Goal: Task Accomplishment & Management: Complete application form

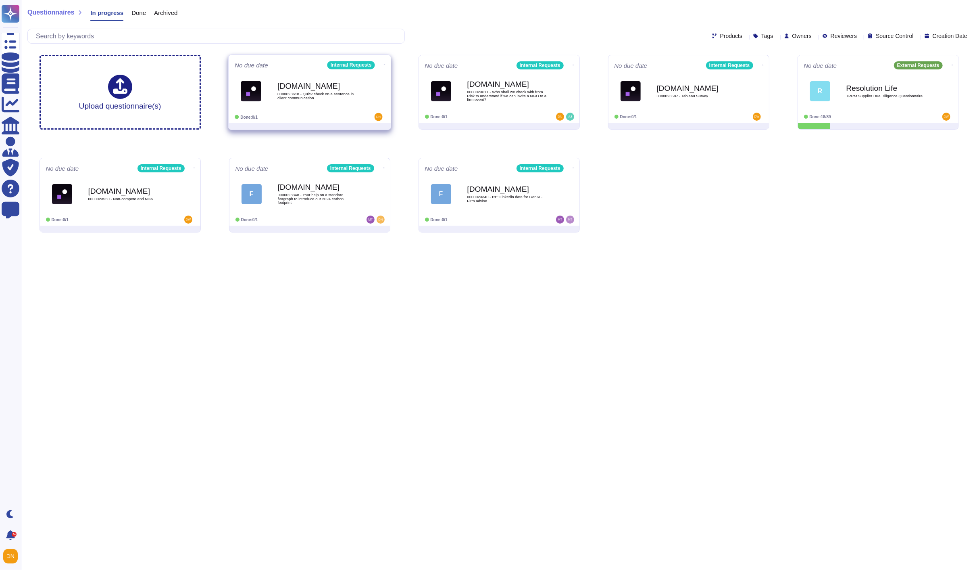
click at [380, 92] on span "Force.com 0000023618 - Quick check on a sentence in client communication" at bounding box center [310, 91] width 150 height 33
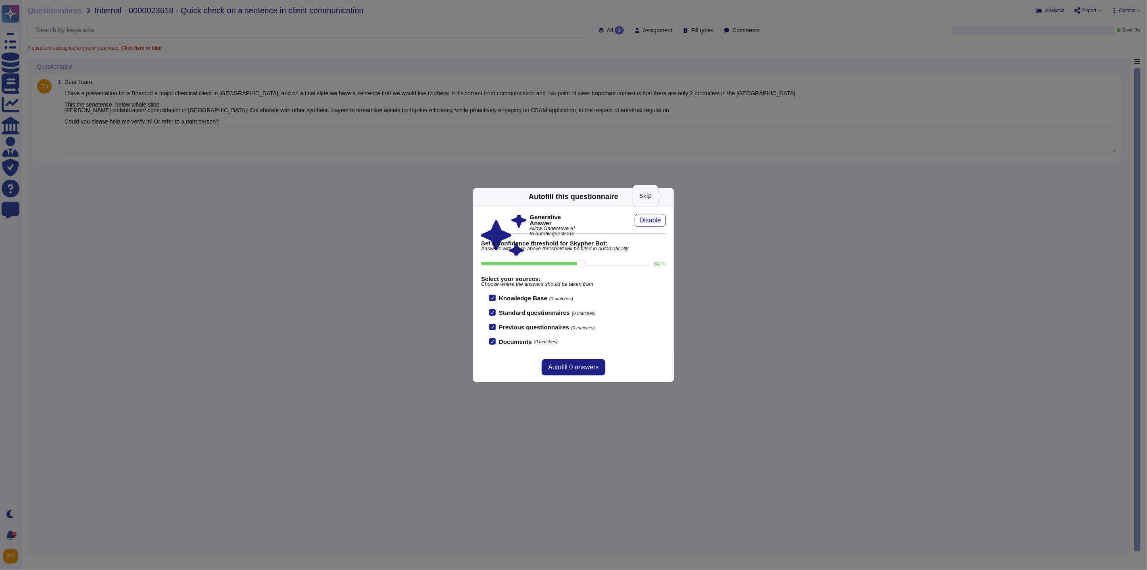
click at [669, 196] on icon at bounding box center [669, 196] width 0 height 0
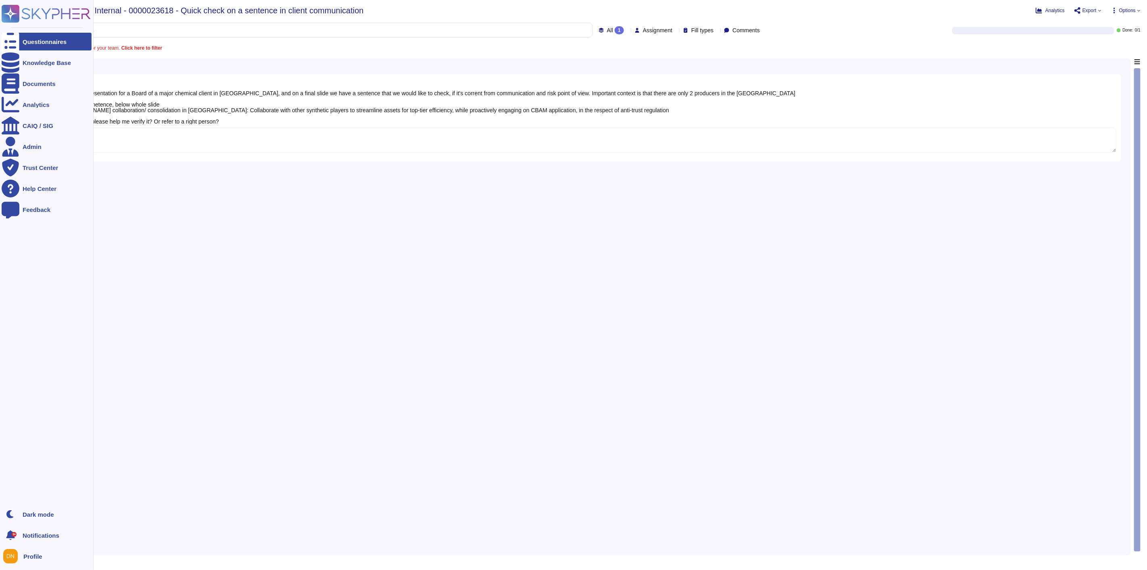
click at [9, 42] on icon at bounding box center [11, 42] width 18 height 24
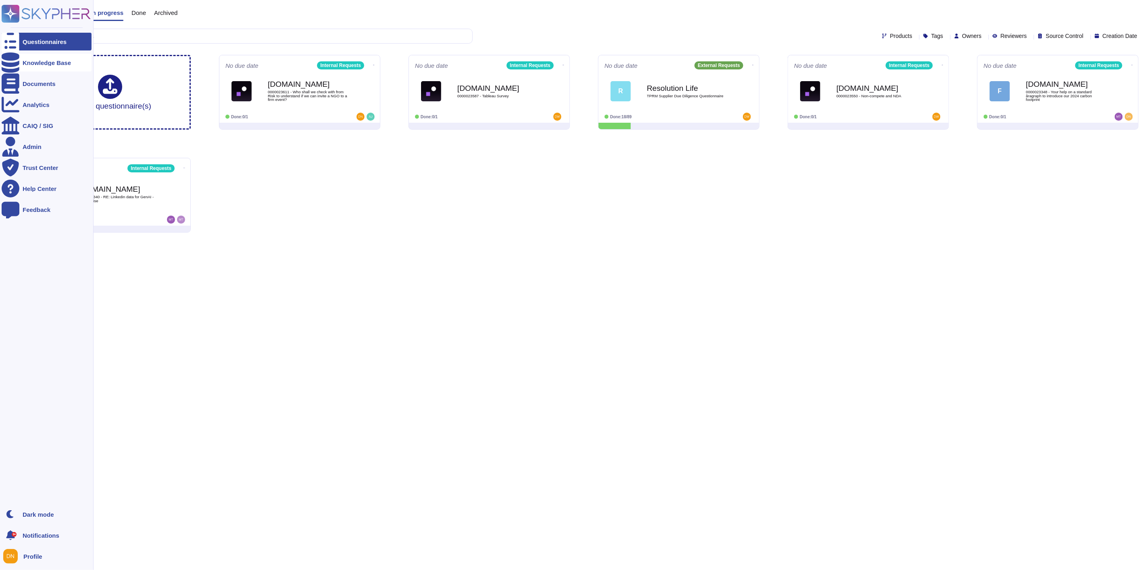
click at [15, 63] on div at bounding box center [11, 63] width 18 height 18
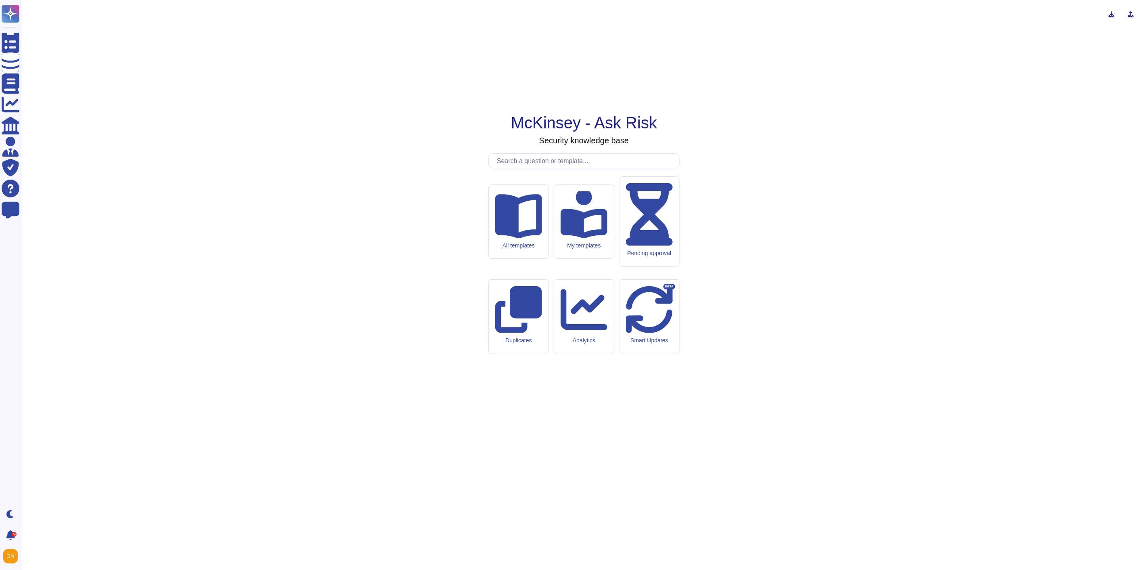
click at [532, 168] on input "text" at bounding box center [586, 161] width 186 height 14
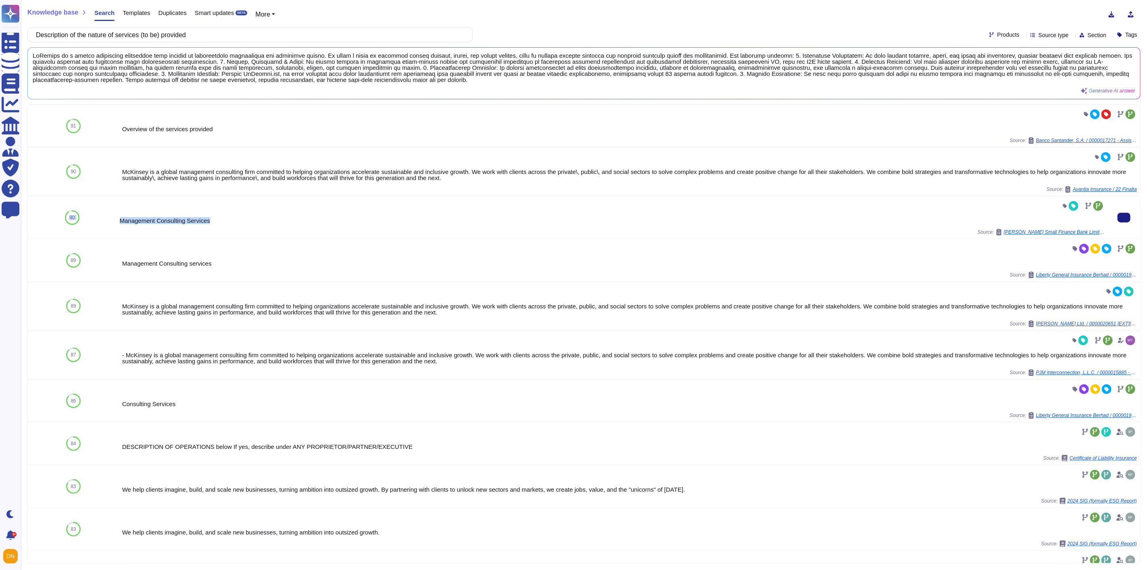
drag, startPoint x: 222, startPoint y: 222, endPoint x: 111, endPoint y: 219, distance: 110.6
click at [111, 219] on div "90 Management Consulting Services Source: Jana Small Finance Bank Limited / 000…" at bounding box center [584, 217] width 1113 height 43
click at [228, 219] on div "Management Consulting Services" at bounding box center [612, 220] width 985 height 6
drag, startPoint x: 220, startPoint y: 223, endPoint x: 115, endPoint y: 218, distance: 105.4
click at [115, 218] on div "90 Management Consulting Services Source: Jana Small Finance Bank Limited / 000…" at bounding box center [584, 217] width 1113 height 43
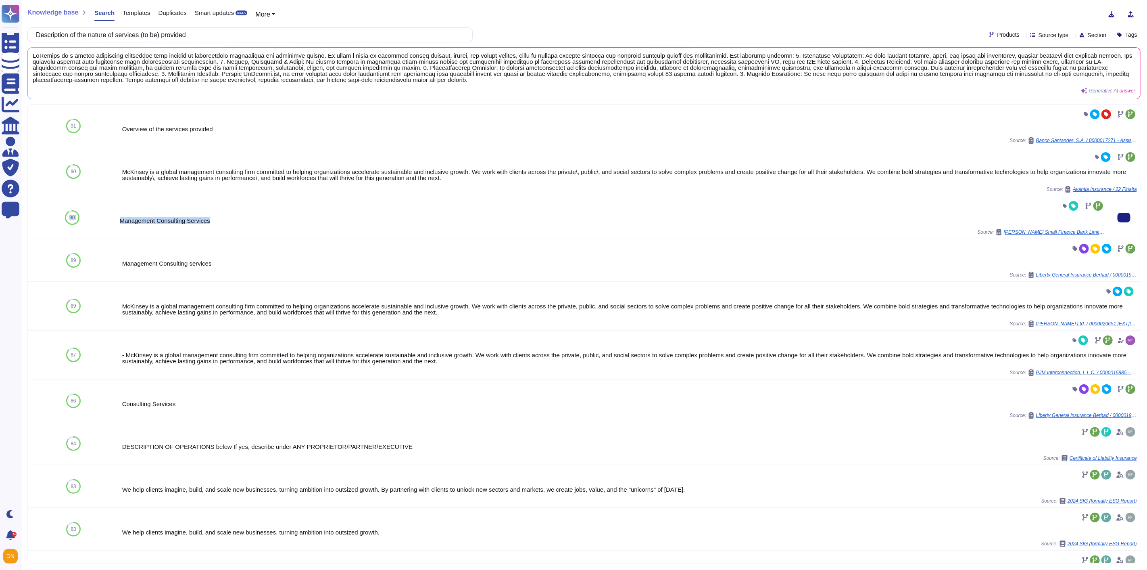
click at [259, 219] on div "Management Consulting Services" at bounding box center [612, 220] width 985 height 6
drag, startPoint x: 218, startPoint y: 222, endPoint x: 120, endPoint y: 219, distance: 98.1
click at [120, 219] on div "Management Consulting Services" at bounding box center [612, 220] width 985 height 6
copy div "Management Consulting Services"
drag, startPoint x: 209, startPoint y: 41, endPoint x: 36, endPoint y: 39, distance: 172.7
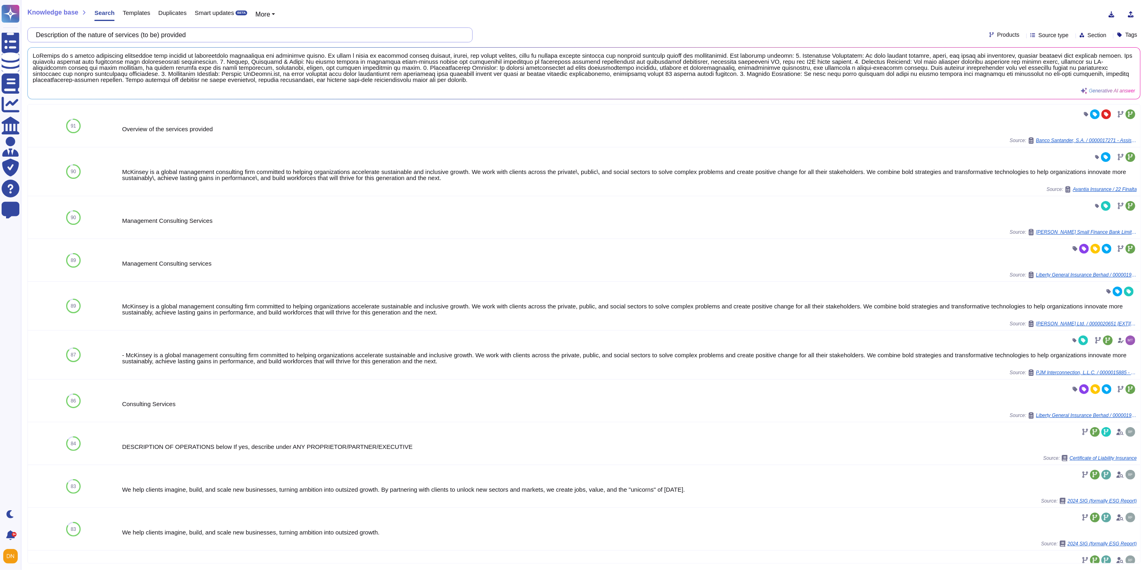
click at [37, 39] on div "Description of the nature of services (to be) provided" at bounding box center [249, 34] width 445 height 15
paste input "Professional experience, expertise, qualification of the business partner"
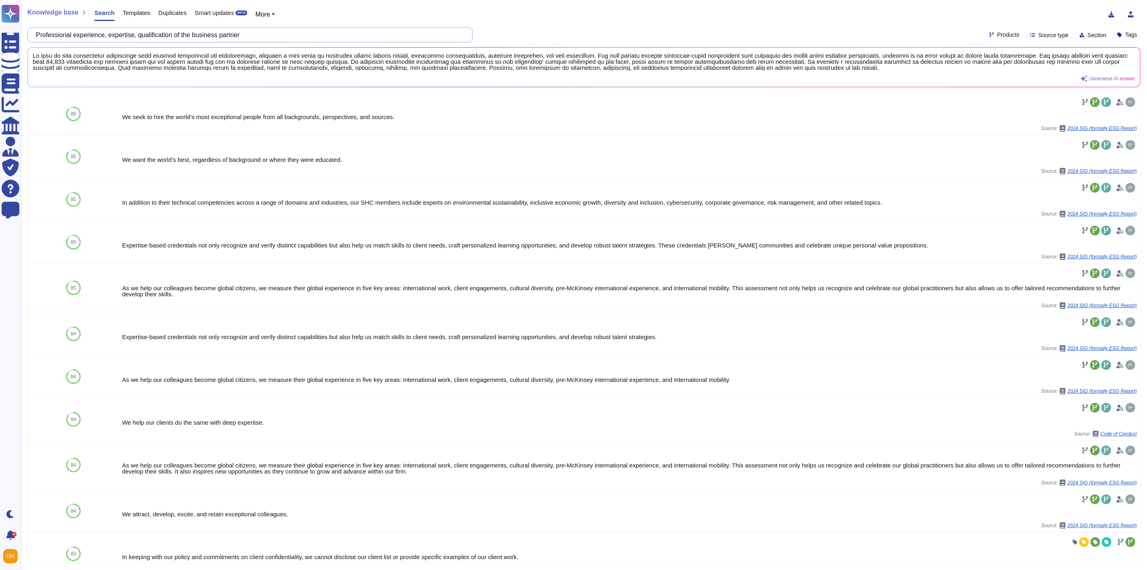
click at [152, 34] on input "Professional experience, expertise, qualification of the business partner" at bounding box center [248, 35] width 432 height 14
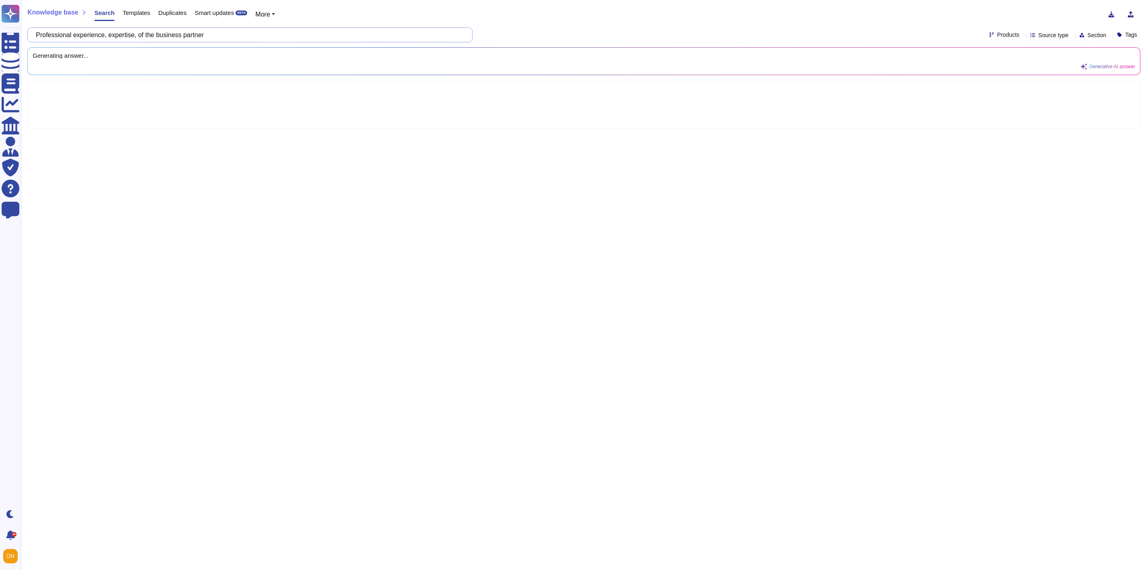
click at [139, 36] on input "Professional experience, expertise, of the business partner" at bounding box center [248, 35] width 432 height 14
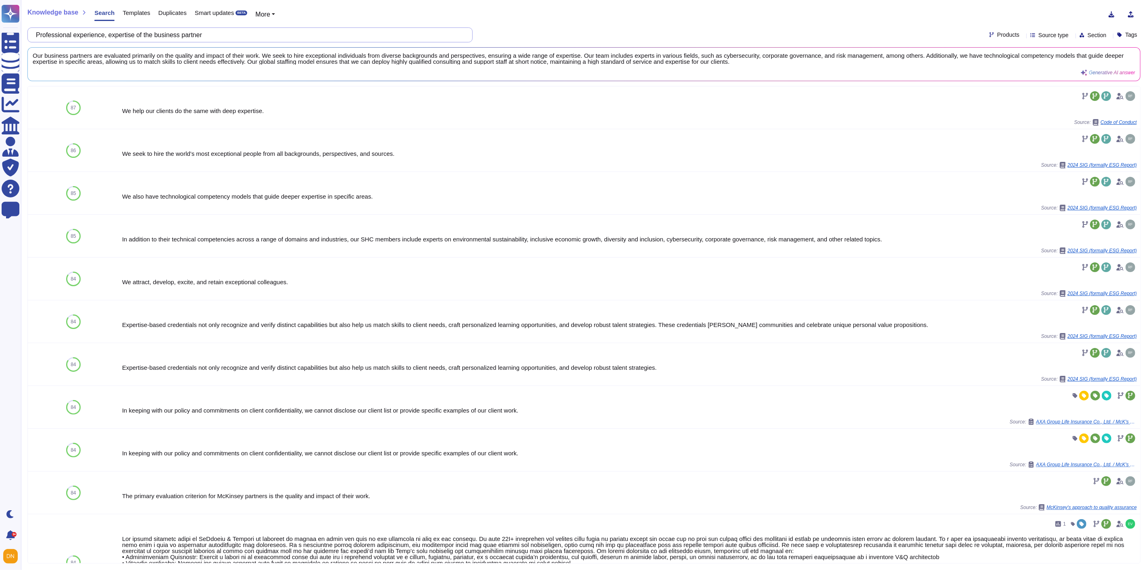
drag, startPoint x: 215, startPoint y: 35, endPoint x: 148, endPoint y: 29, distance: 66.8
click at [148, 29] on input "Professional experience, expertise of the business partner" at bounding box center [248, 35] width 432 height 14
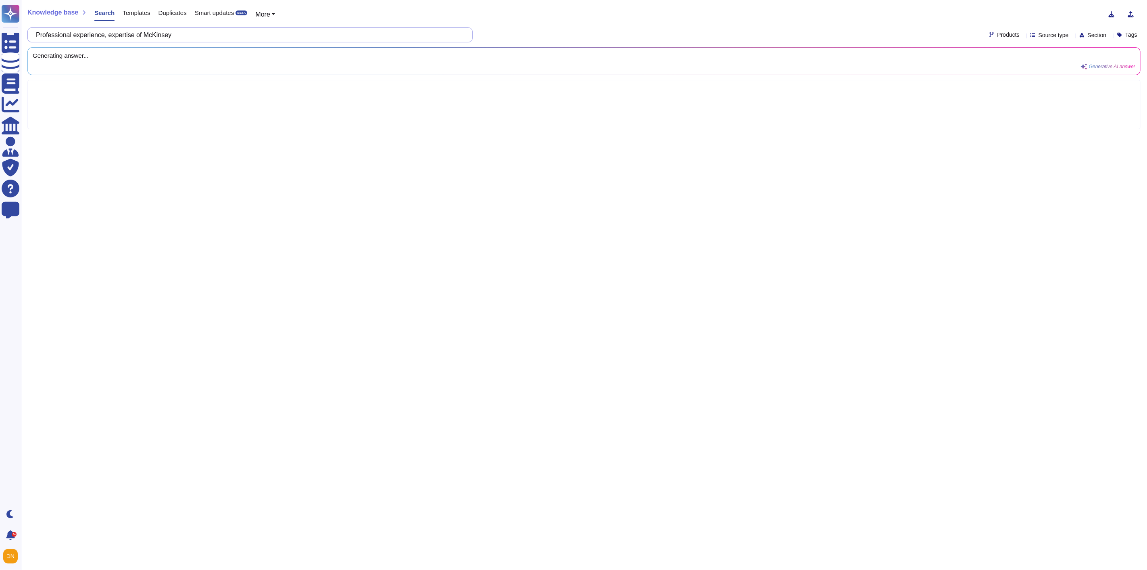
type input "Professional experience, expertise of McKinsey"
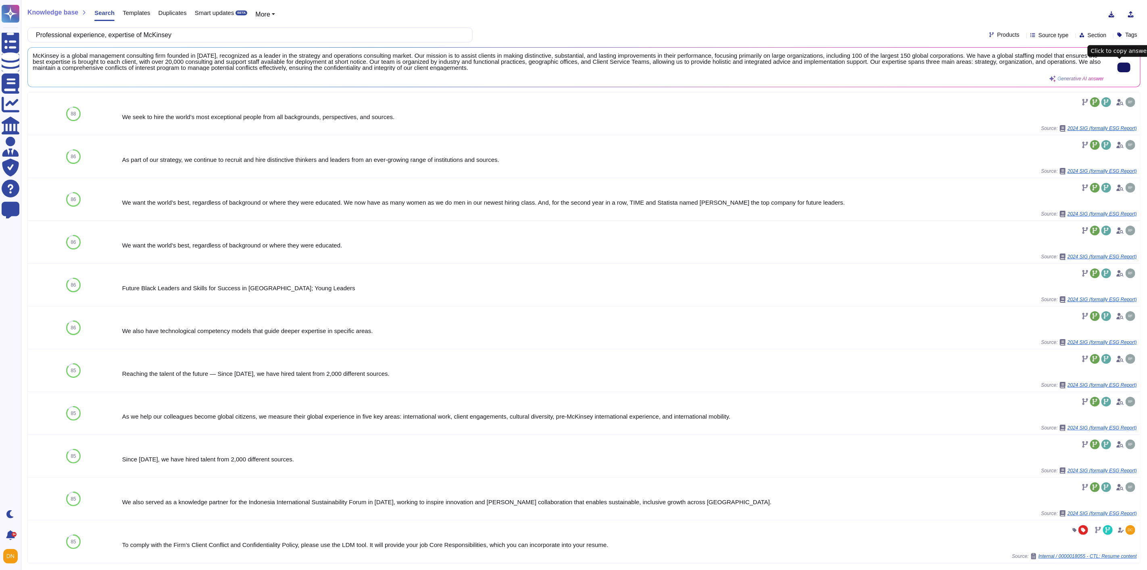
click at [977, 67] on icon at bounding box center [1124, 67] width 0 height 0
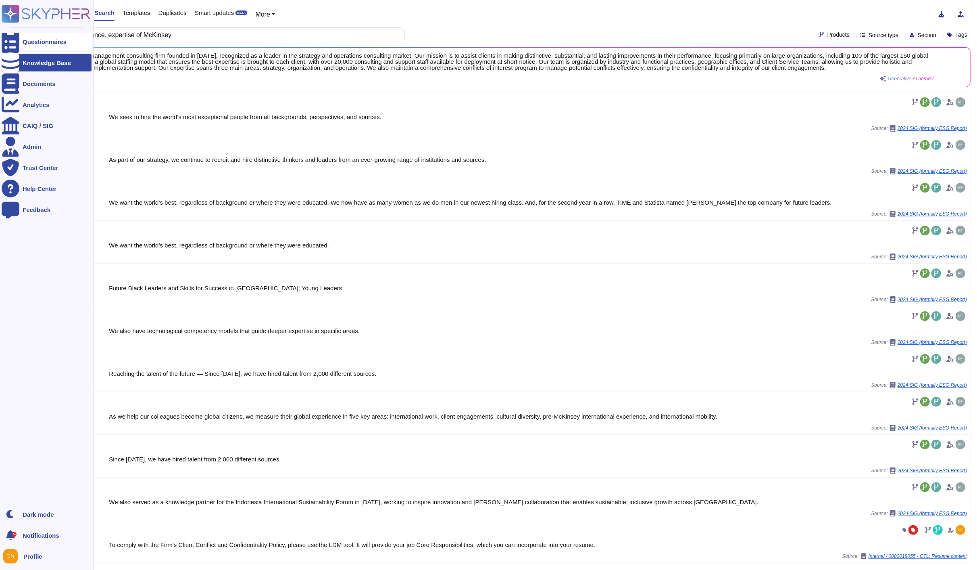
click at [7, 46] on div at bounding box center [11, 42] width 18 height 18
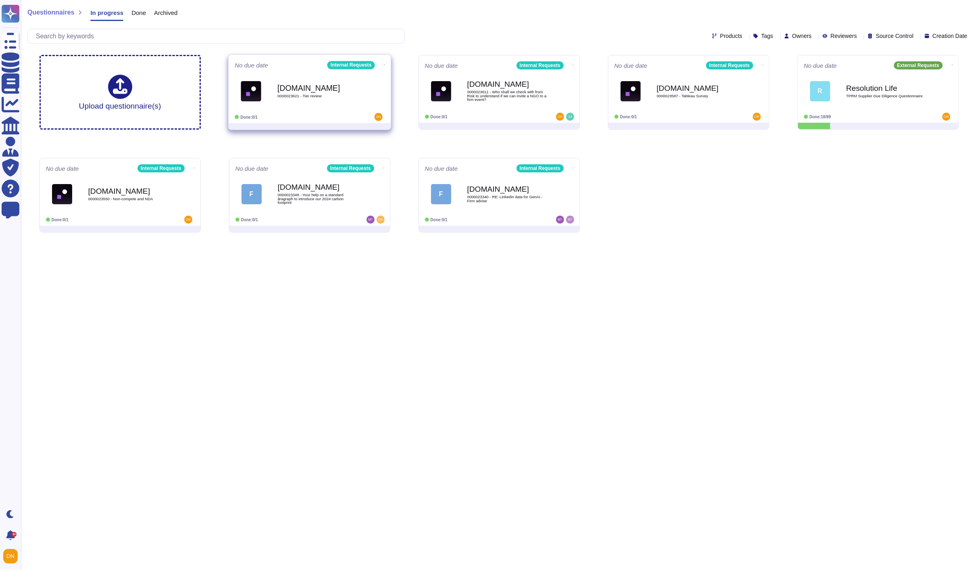
click at [291, 79] on div "Force.com 0000023621 - Tier review" at bounding box center [318, 91] width 81 height 33
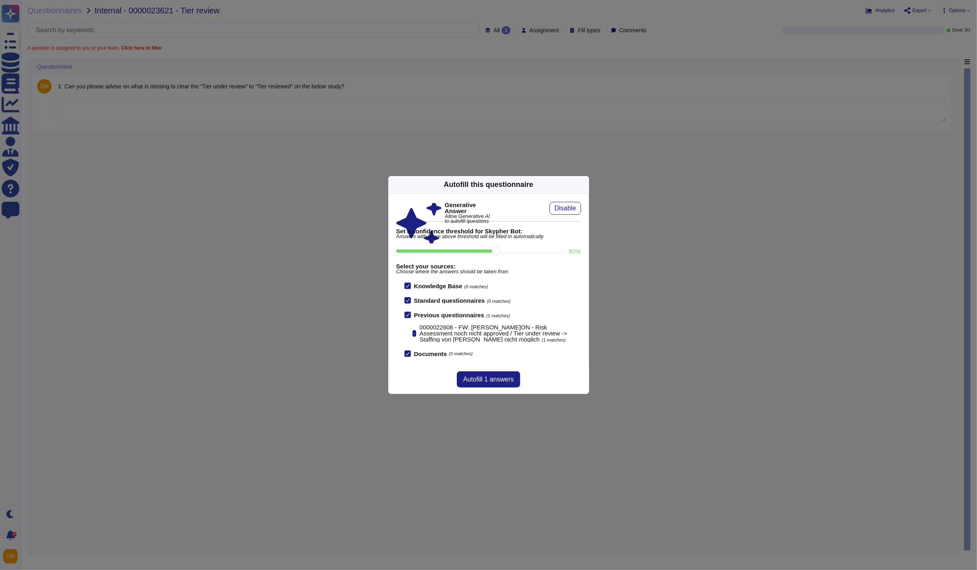
click at [585, 184] on icon at bounding box center [585, 184] width 0 height 0
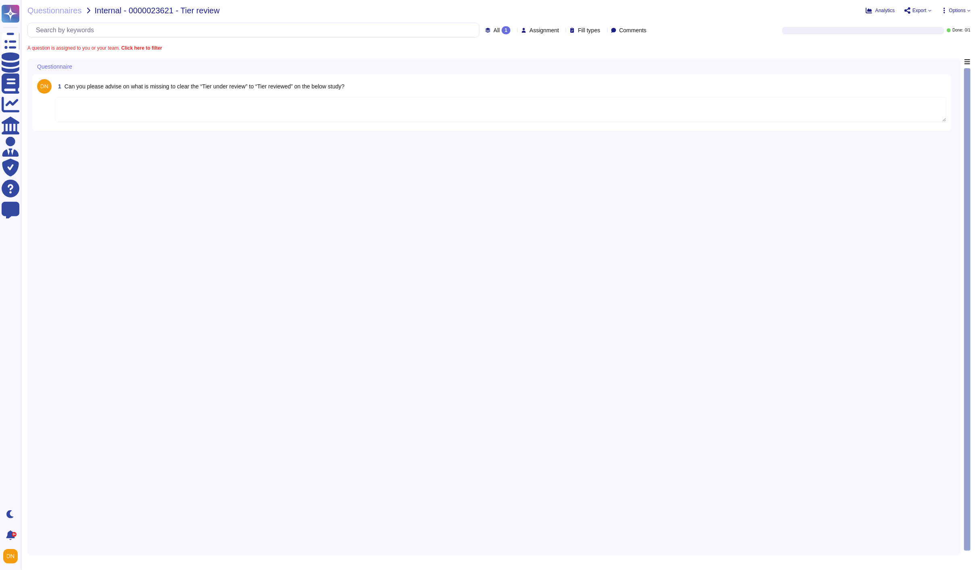
click at [502, 109] on textarea at bounding box center [501, 109] width 892 height 25
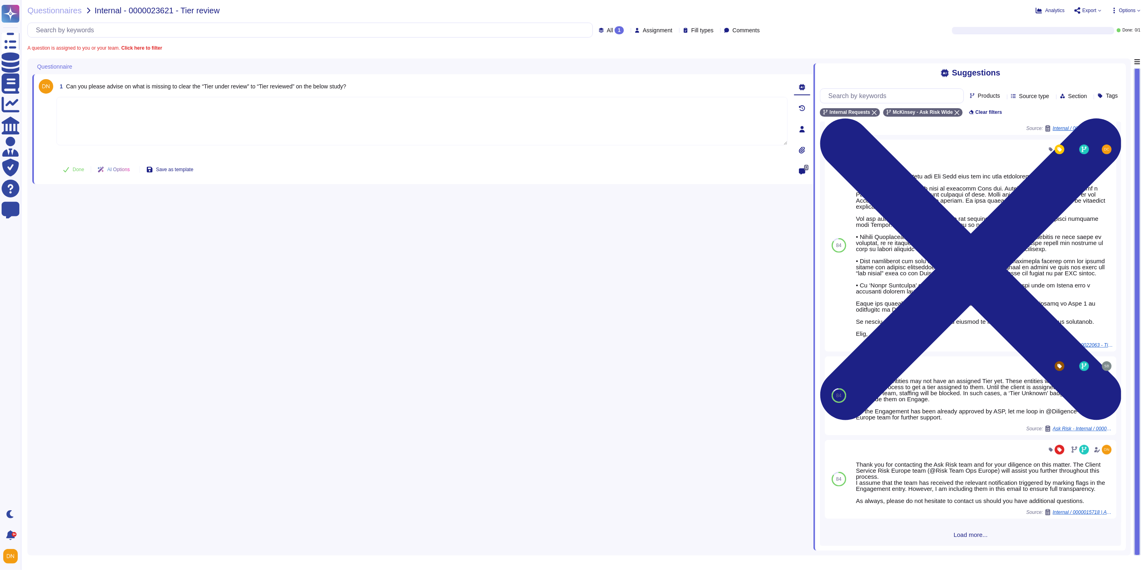
scroll to position [211, 0]
click at [975, 537] on span "Load more..." at bounding box center [970, 534] width 301 height 6
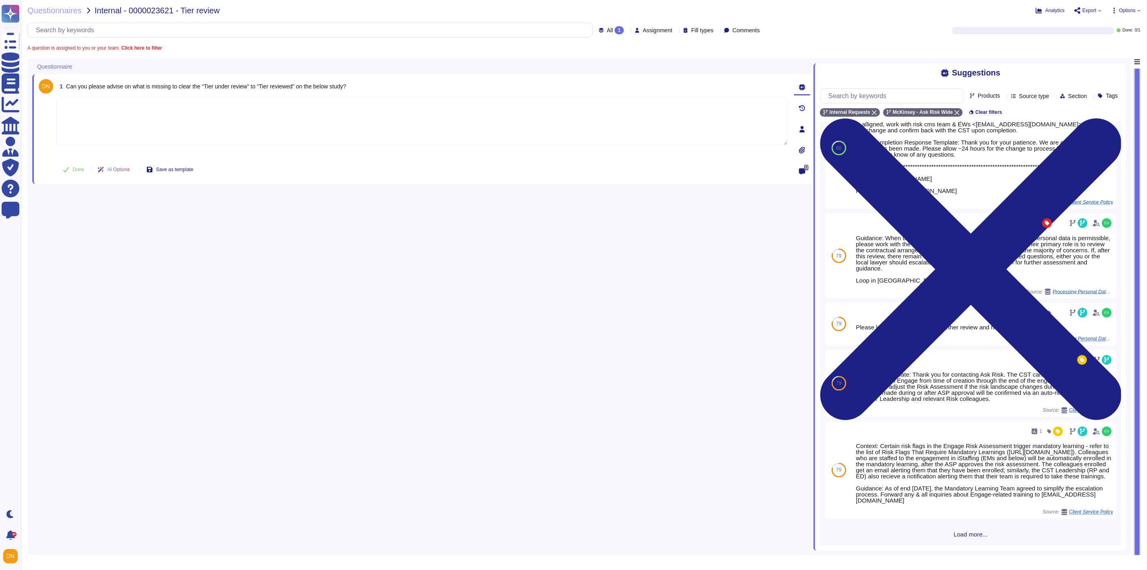
scroll to position [1113, 0]
click at [168, 134] on textarea at bounding box center [421, 121] width 731 height 48
paste textarea "We are connecting you with @Diligence-EEMA & Europe Team to advise on your ques…"
type textarea "We are connecting you with @Diligence-EEMA & Europe Team to advise on your ques…"
click at [70, 170] on button "Done" at bounding box center [73, 169] width 34 height 16
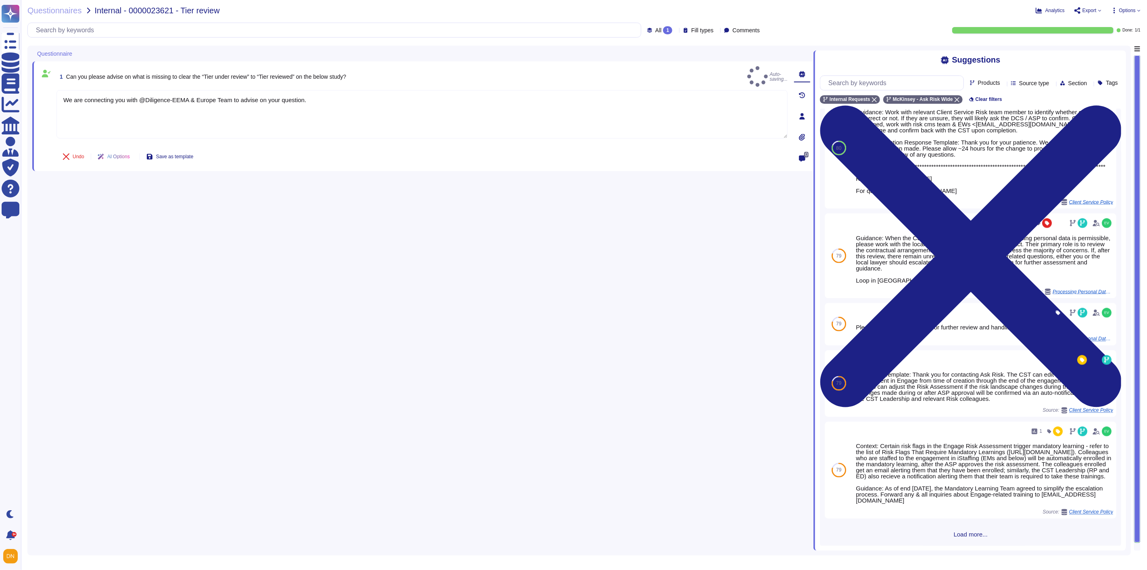
scroll to position [1100, 0]
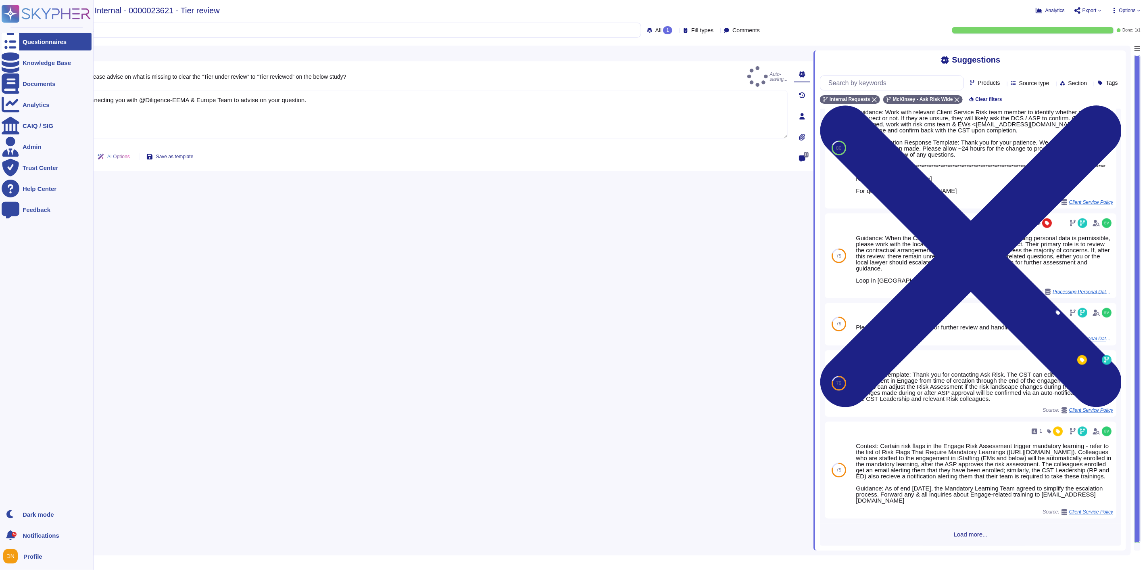
click at [7, 43] on icon at bounding box center [11, 42] width 18 height 24
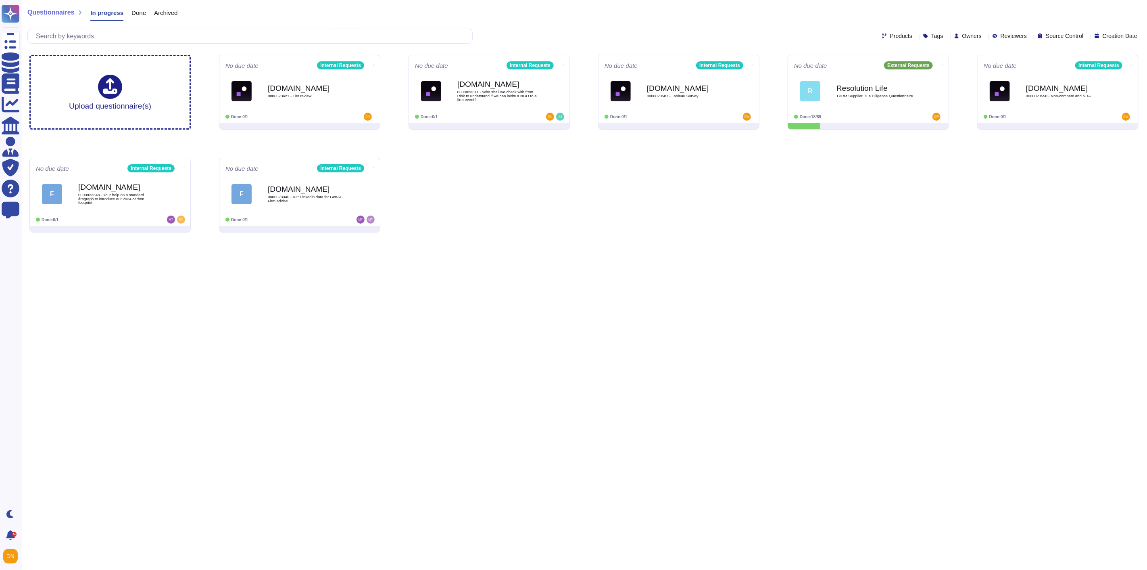
click at [437, 209] on div "Upload questionnaire(s) No due date Internal Requests Force.com 0000023621 - Ti…" at bounding box center [584, 143] width 1122 height 190
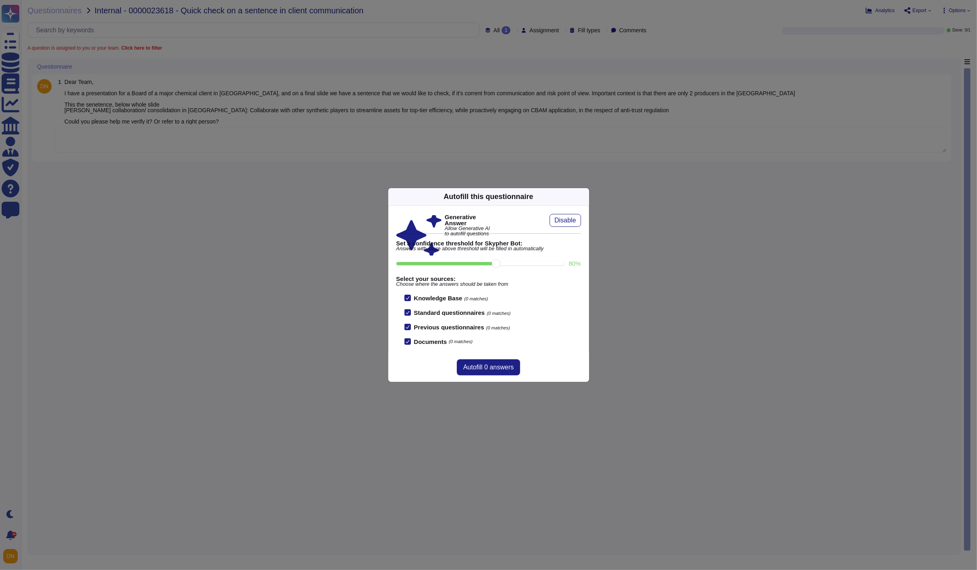
click at [585, 196] on icon at bounding box center [585, 196] width 0 height 0
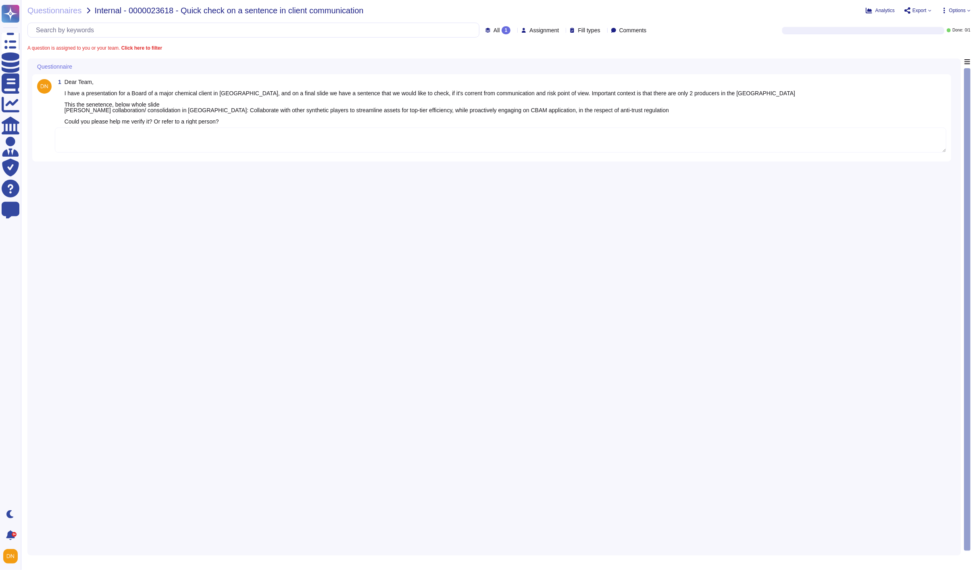
click at [361, 149] on textarea at bounding box center [501, 139] width 892 height 25
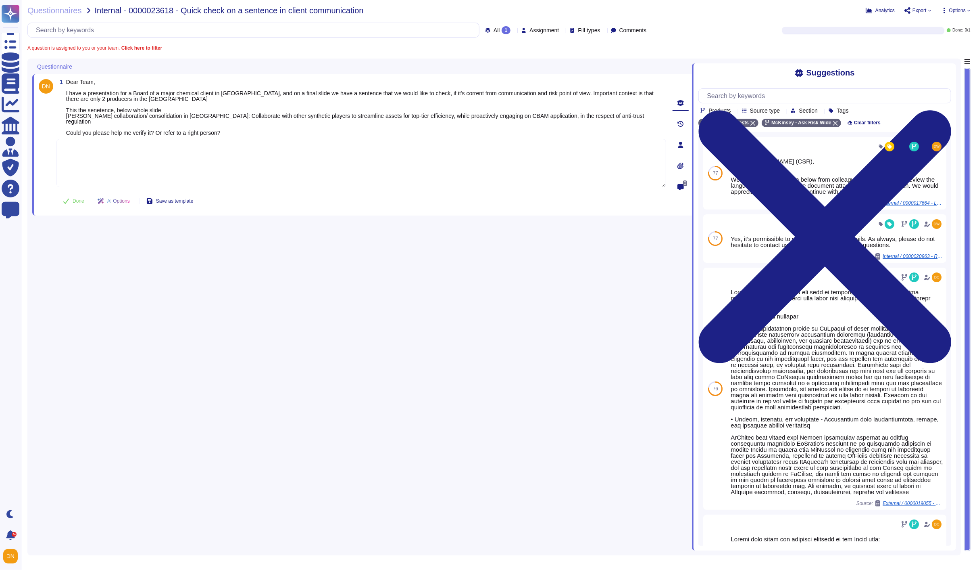
paste textarea "Thank you for contacting the Ask Risk team and for your diligence in this matte…"
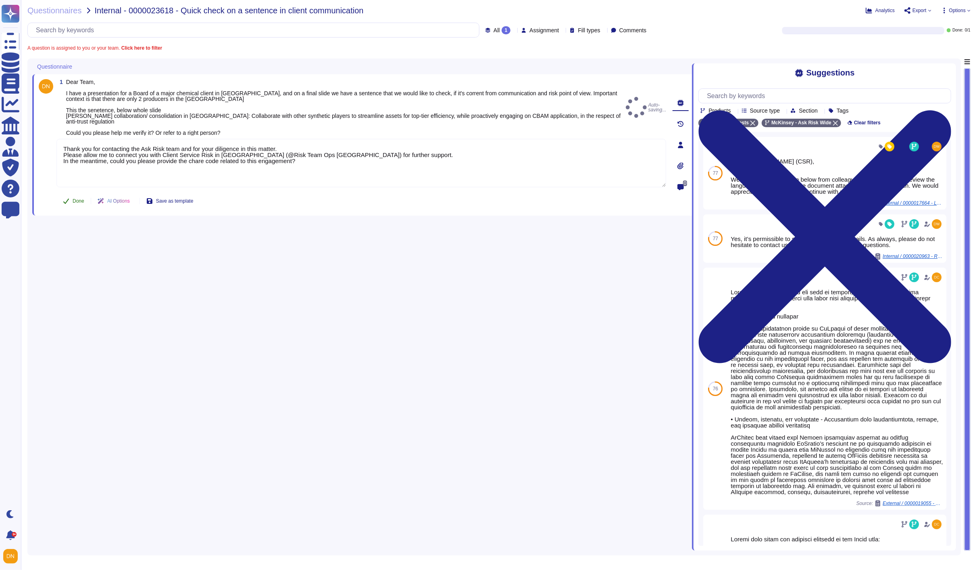
type textarea "Thank you for contacting the Ask Risk team and for your diligence in this matte…"
click at [74, 198] on span "Done" at bounding box center [79, 200] width 12 height 5
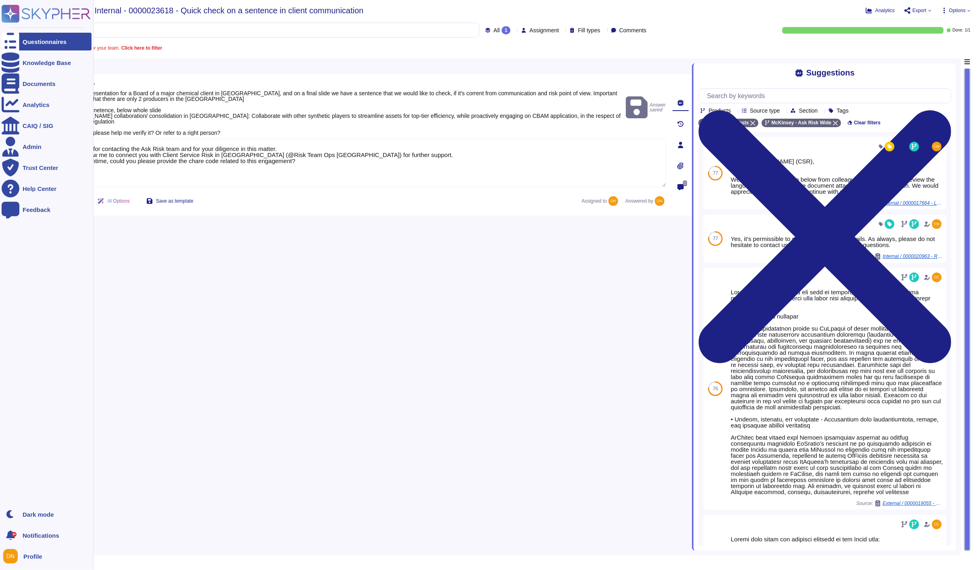
click at [3, 38] on div at bounding box center [11, 42] width 18 height 18
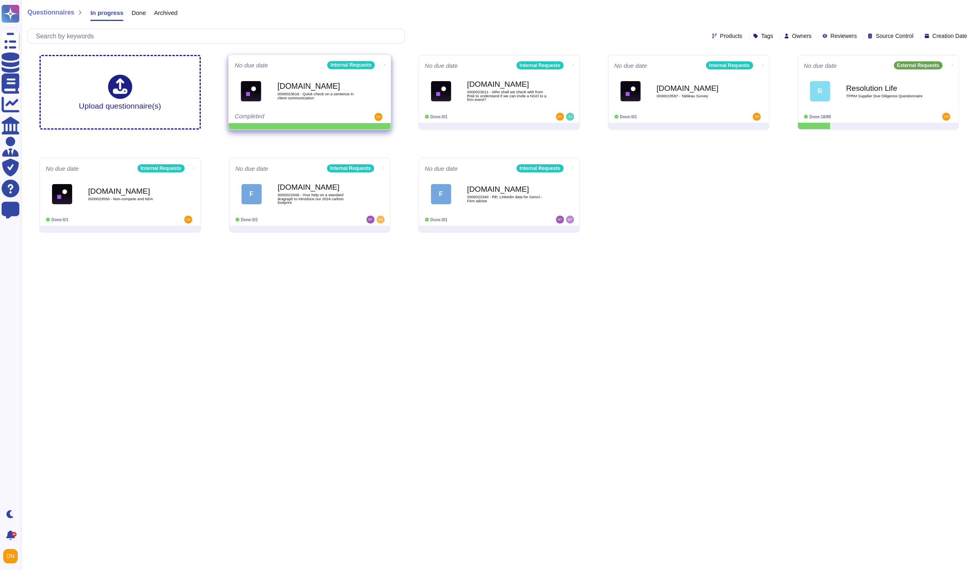
click at [384, 66] on icon at bounding box center [385, 65] width 2 height 2
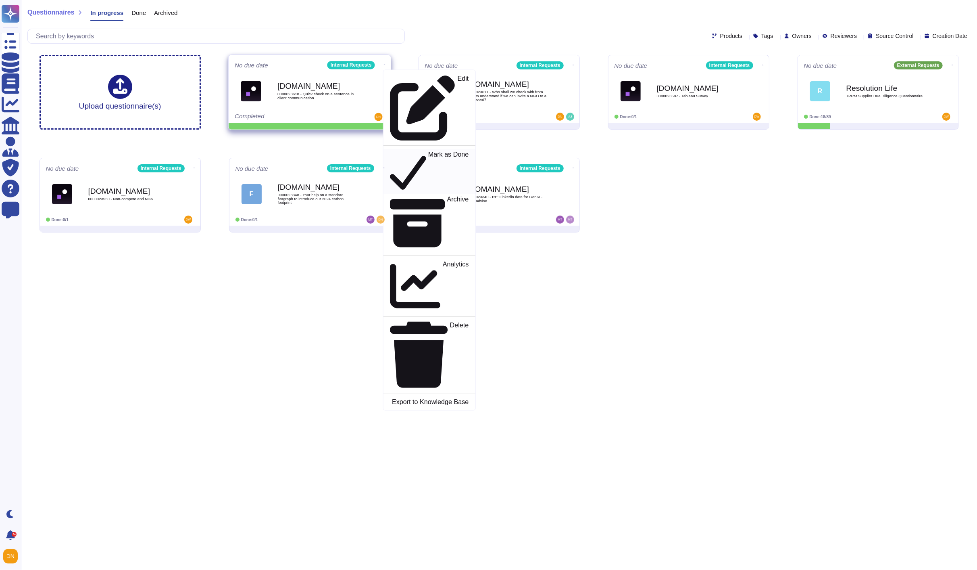
click at [428, 151] on p "Mark as Done" at bounding box center [448, 171] width 41 height 41
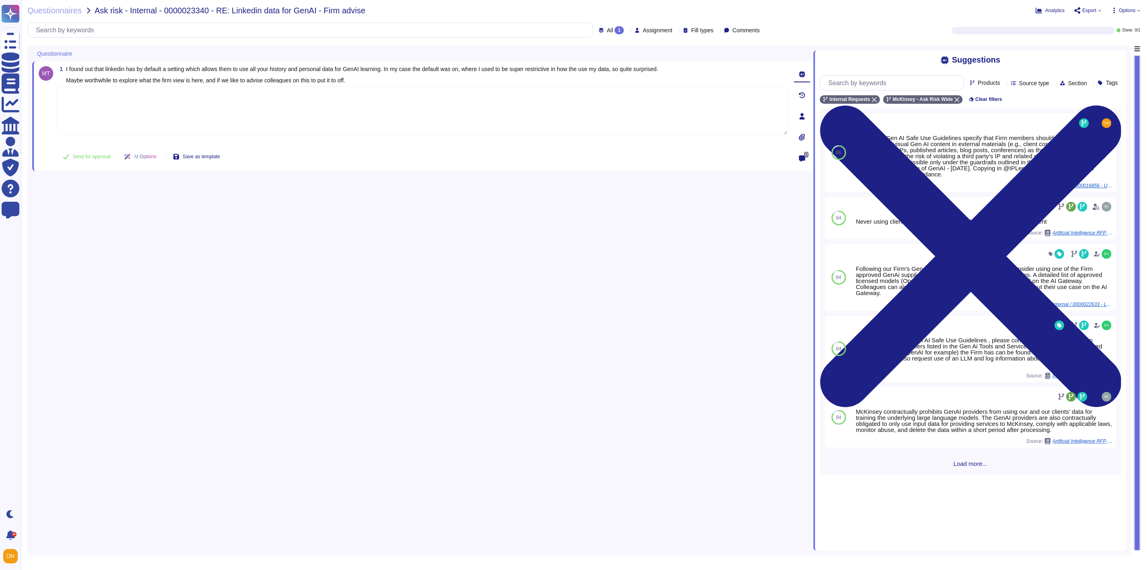
click at [958, 469] on div "86 The Firm’s Gen AI Safe Use Guidelines specify that Firm members should not u…" at bounding box center [970, 292] width 301 height 366
click at [958, 465] on span "Load more..." at bounding box center [970, 463] width 301 height 6
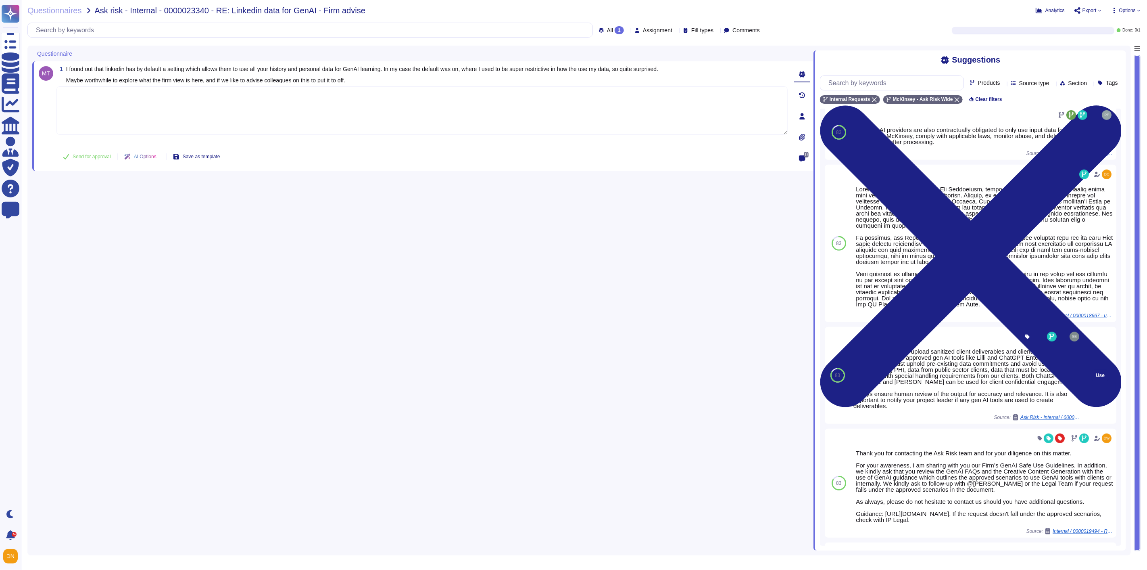
scroll to position [403, 0]
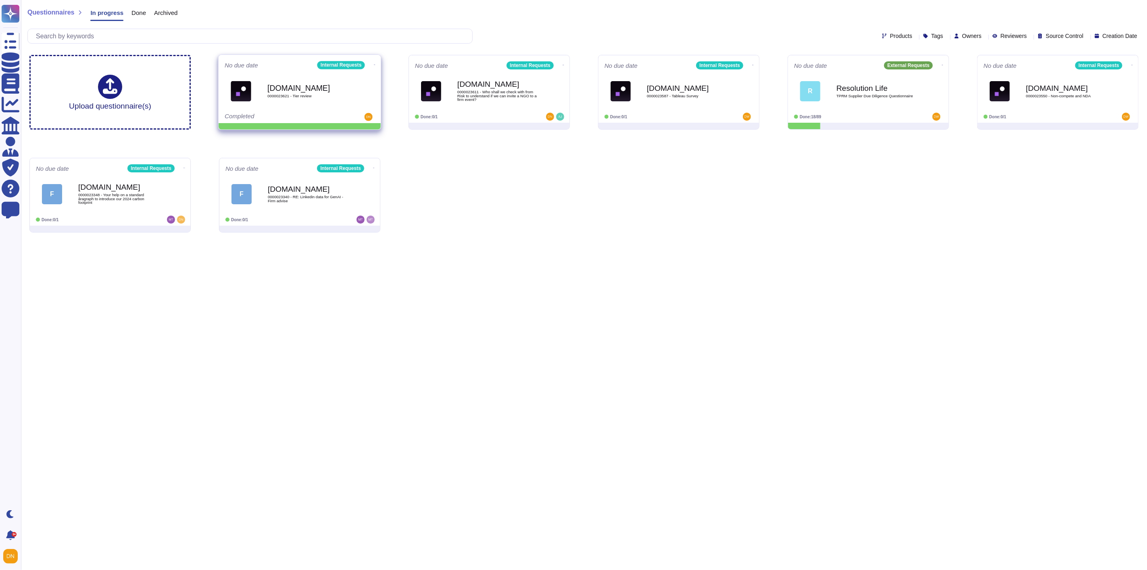
click at [374, 64] on icon at bounding box center [375, 65] width 2 height 2
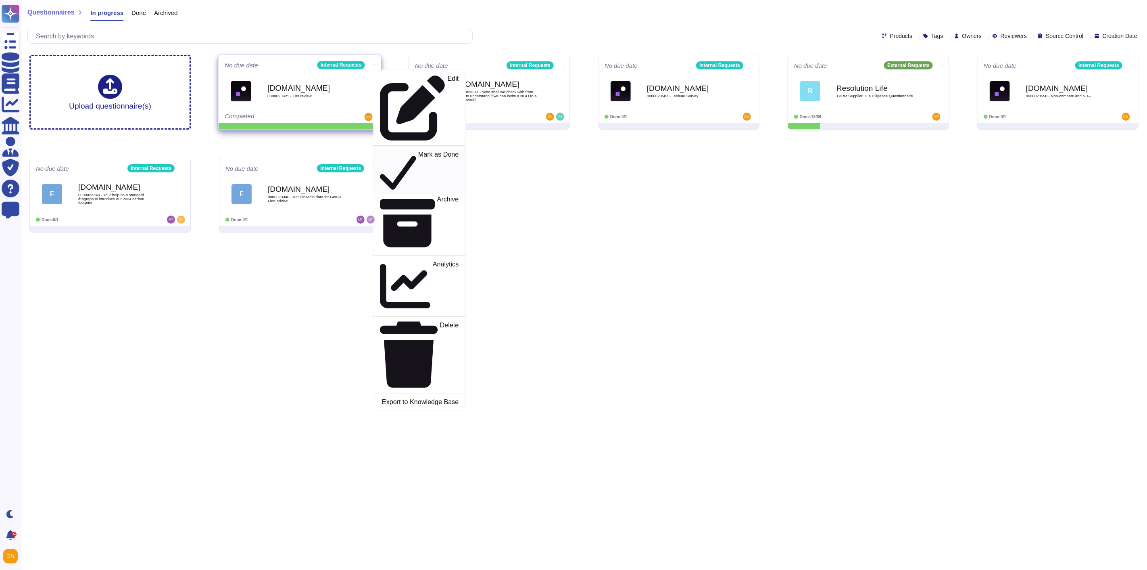
click at [418, 151] on p "Mark as Done" at bounding box center [438, 171] width 41 height 41
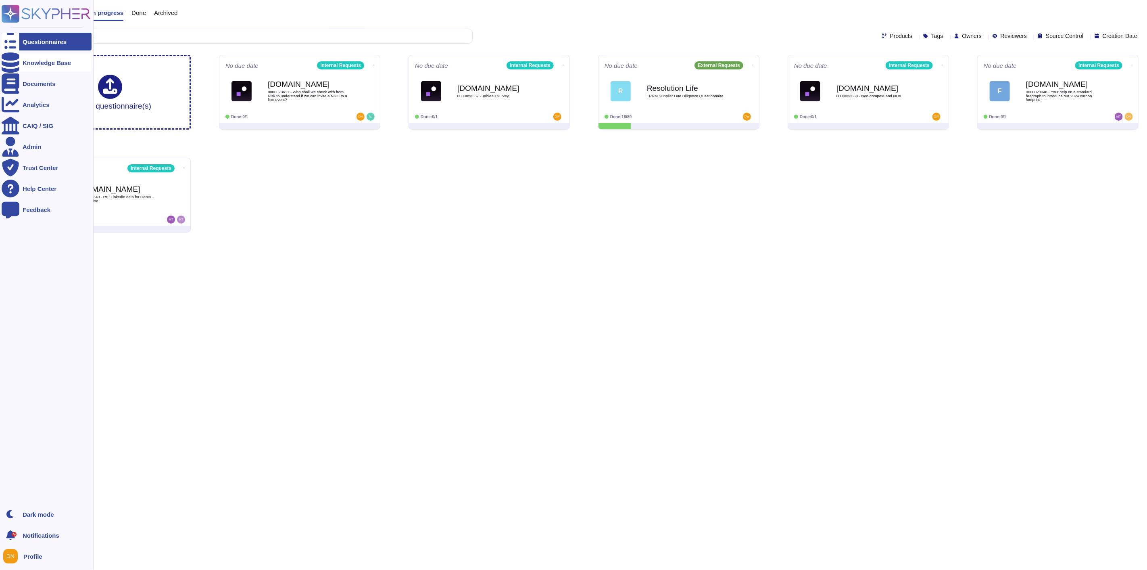
click at [14, 60] on icon at bounding box center [11, 62] width 18 height 20
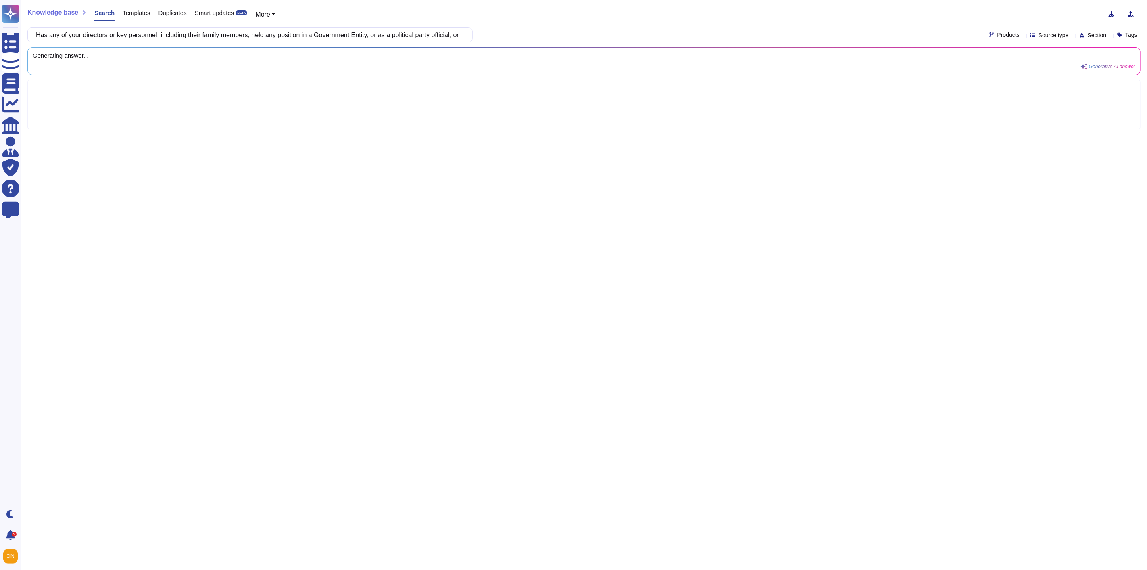
scroll to position [0, 98]
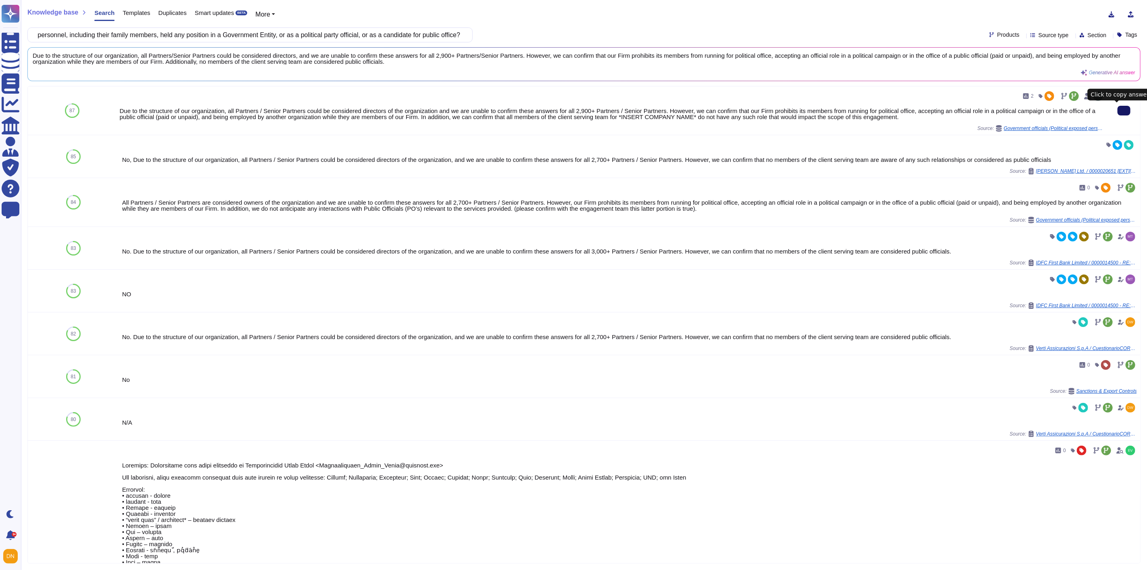
drag, startPoint x: 456, startPoint y: 33, endPoint x: 28, endPoint y: 35, distance: 427.6
click at [28, 35] on div "Has any of your directors or key personnel, including their family members, hel…" at bounding box center [249, 34] width 445 height 15
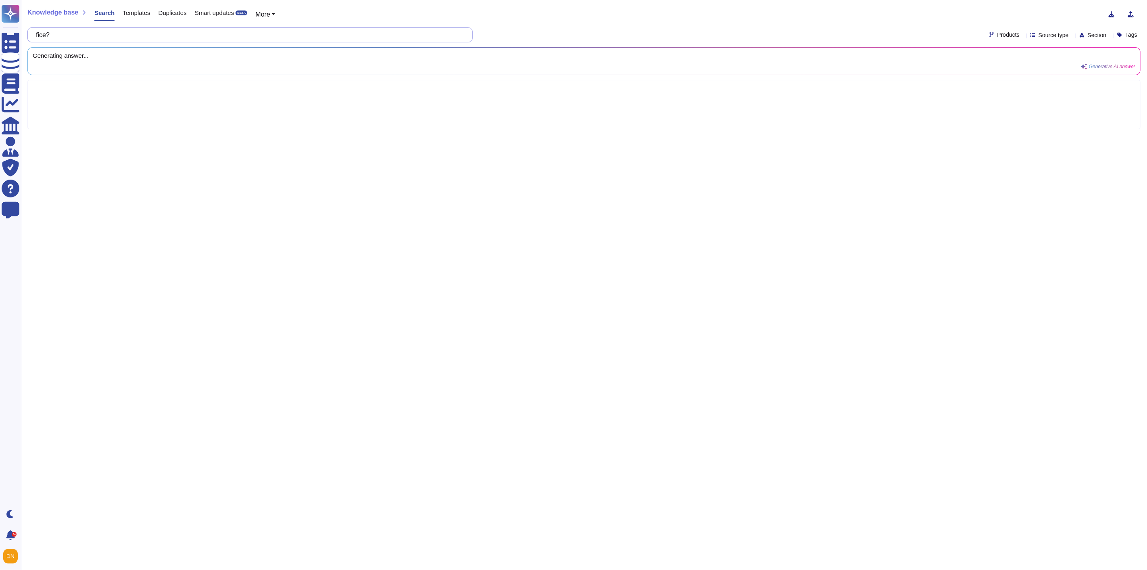
type input "ce?"
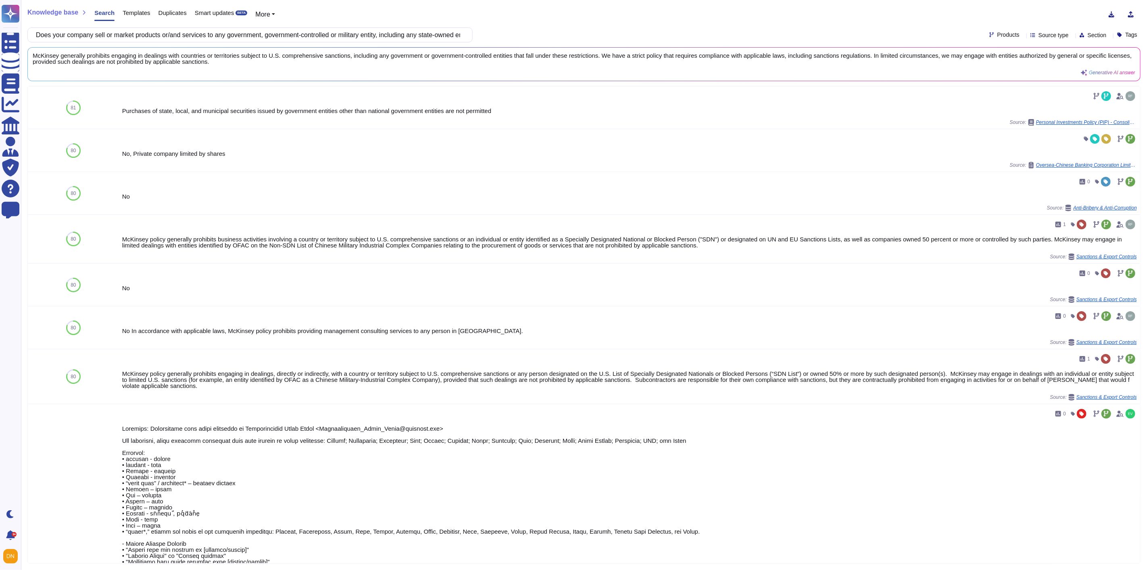
click at [296, 42] on div "Knowledge base Search Templates Duplicates Smart updates BETA More Does your co…" at bounding box center [584, 285] width 1126 height 570
click at [297, 38] on input "Does your company sell or market products or/and services to any government, go…" at bounding box center [248, 35] width 432 height 14
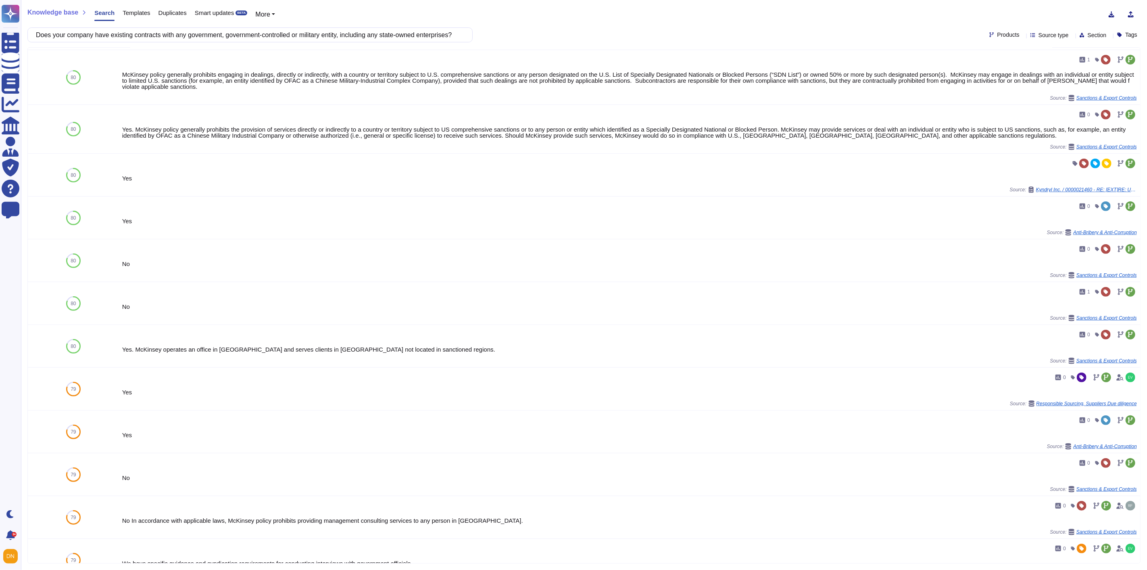
scroll to position [505, 0]
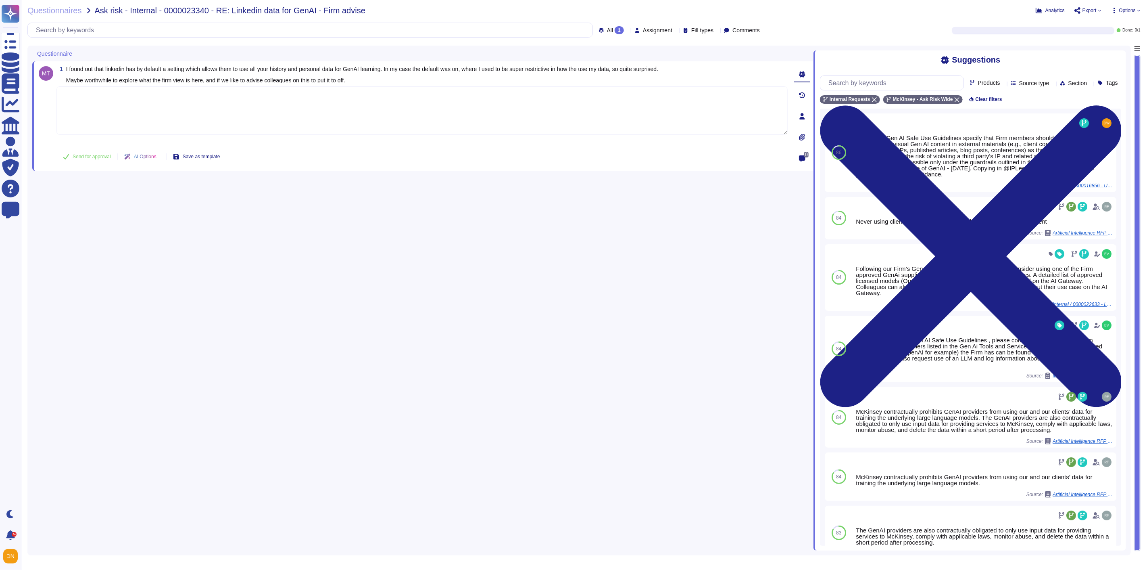
scroll to position [403, 0]
